Goal: Book appointment/travel/reservation

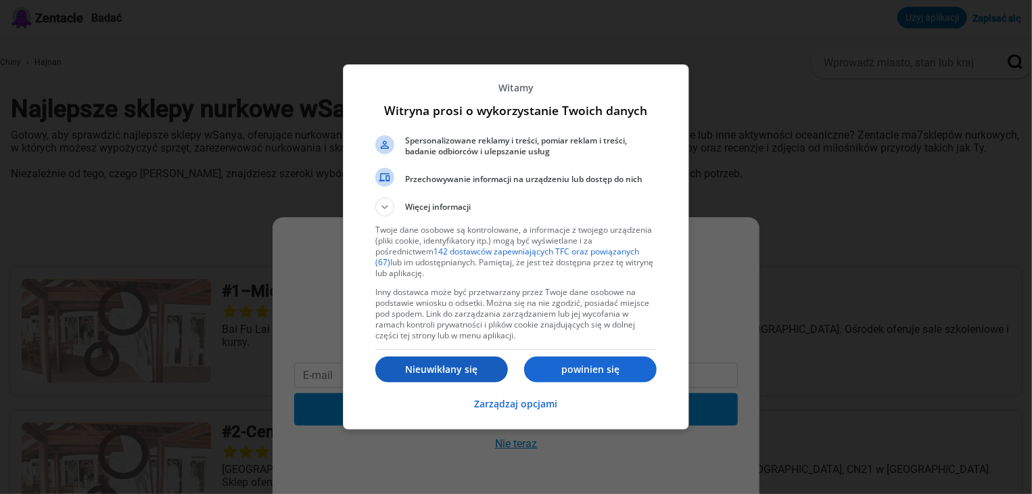
click at [439, 371] on font "Nieuwikłany się" at bounding box center [442, 368] width 72 height 13
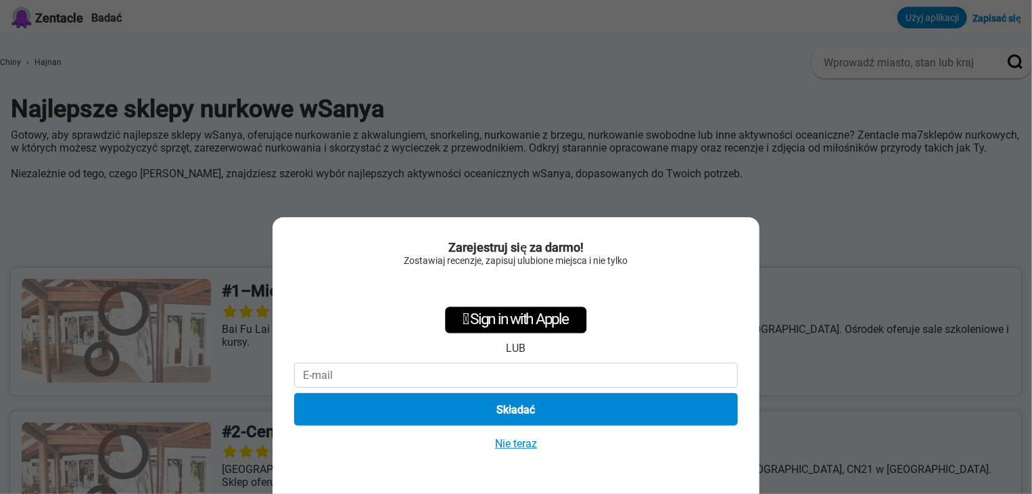
click at [519, 444] on font "Nie teraz" at bounding box center [516, 443] width 42 height 13
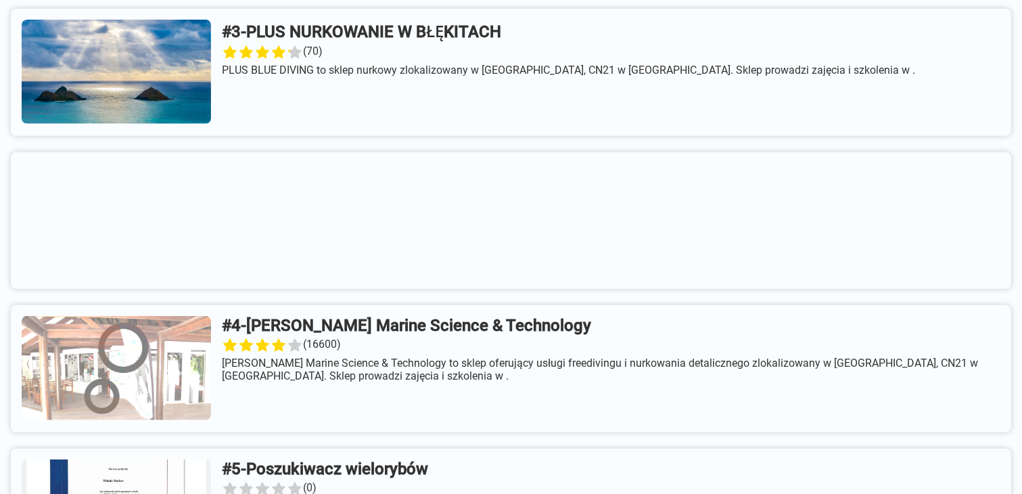
scroll to position [586, 0]
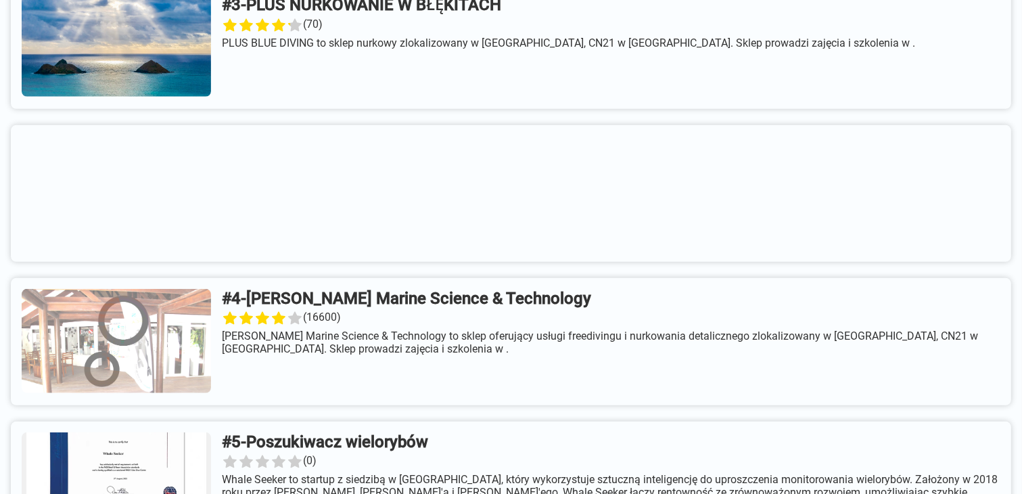
click at [417, 13] on link at bounding box center [511, 45] width 1000 height 127
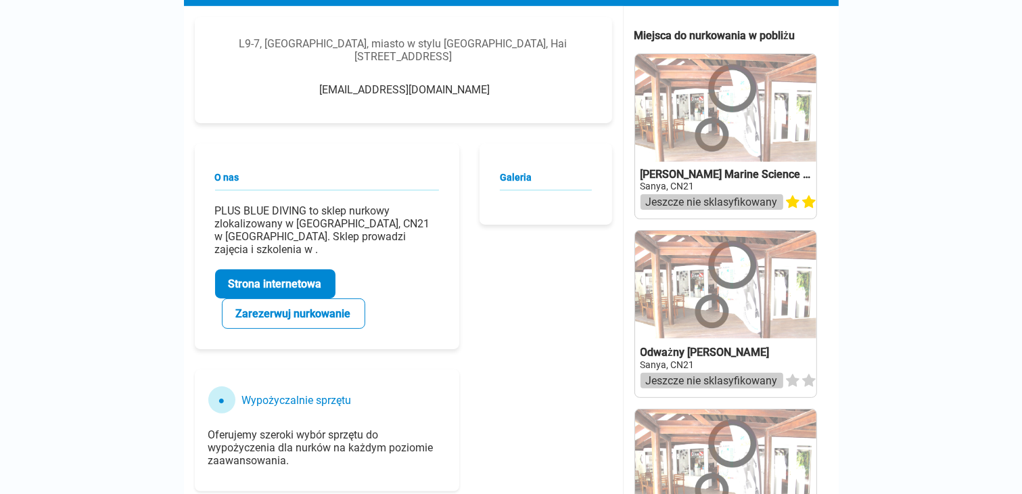
scroll to position [296, 0]
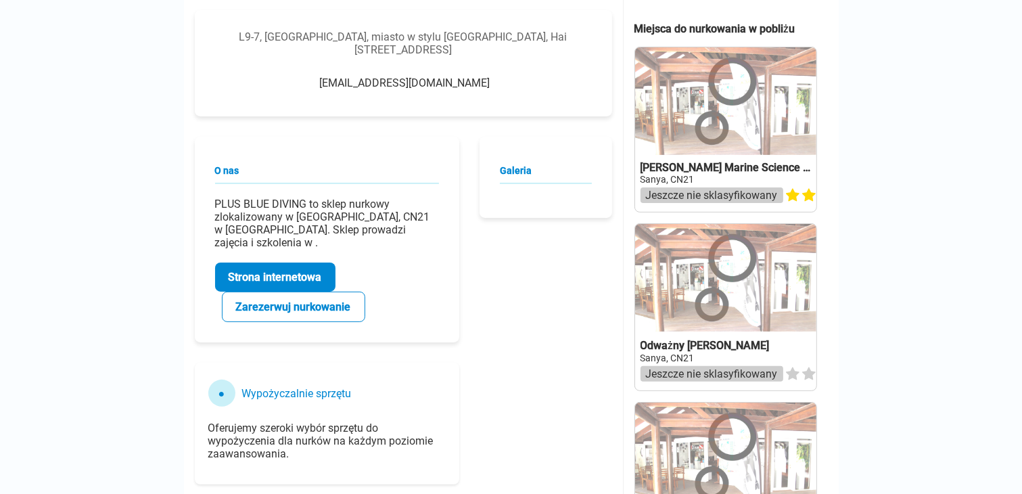
click at [273, 276] on font "Strona internetowa" at bounding box center [275, 276] width 93 height 13
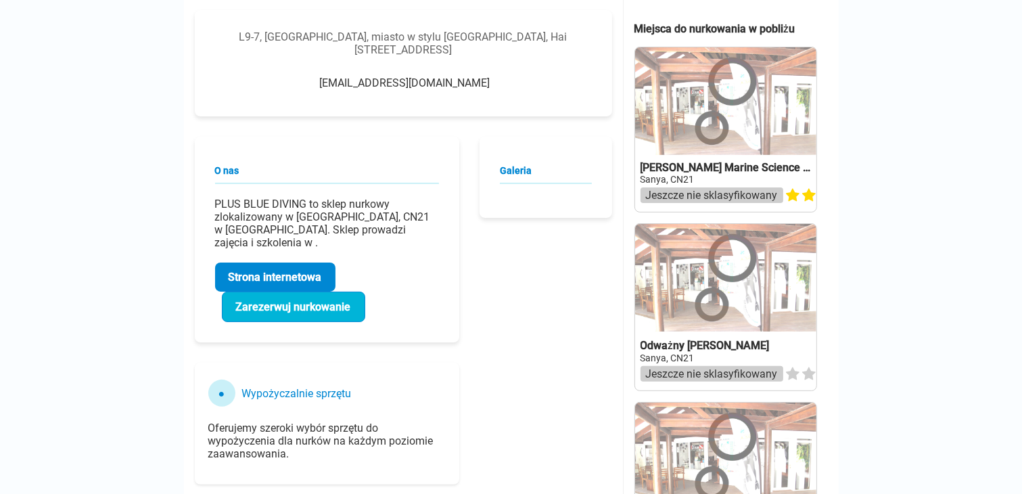
click at [273, 308] on font "Zarezerwuj nurkowanie" at bounding box center [293, 306] width 115 height 13
click at [281, 308] on font "Zarezerwuj nurkowanie" at bounding box center [293, 306] width 115 height 13
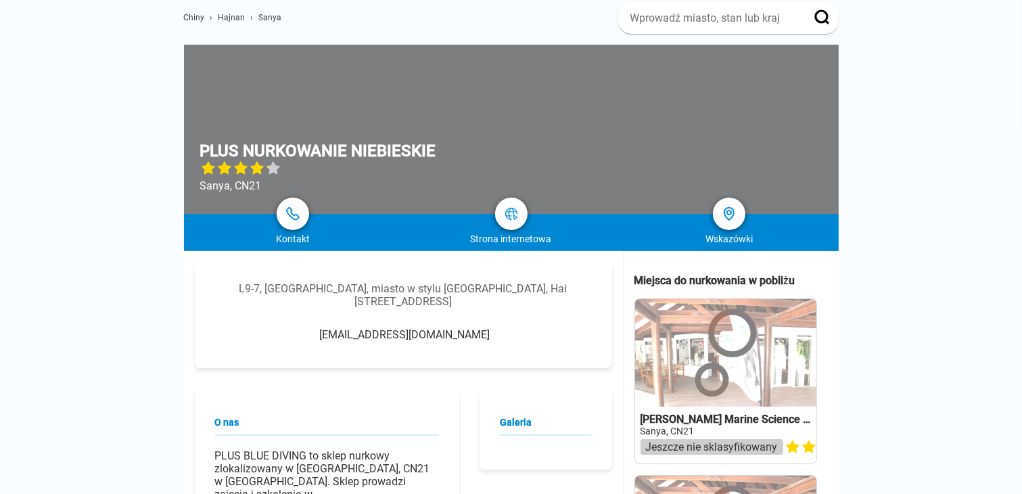
scroll to position [0, 0]
